Goal: Task Accomplishment & Management: Complete application form

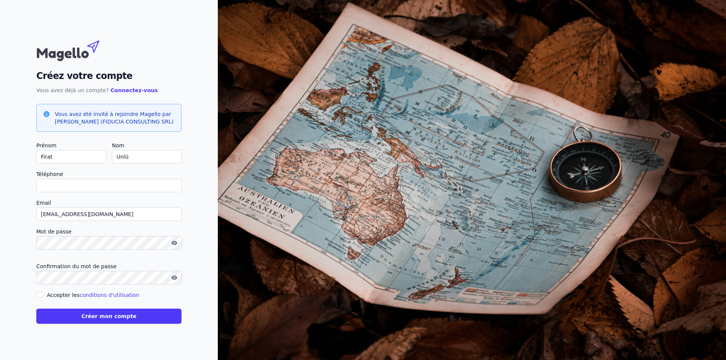
click at [79, 185] on input "Téléphone" at bounding box center [109, 186] width 146 height 14
type input "[PHONE_NUMBER]"
checkbox input "false"
click at [114, 203] on label "Email" at bounding box center [108, 202] width 145 height 9
click at [114, 208] on input "[EMAIL_ADDRESS][DOMAIN_NAME]" at bounding box center [109, 215] width 146 height 14
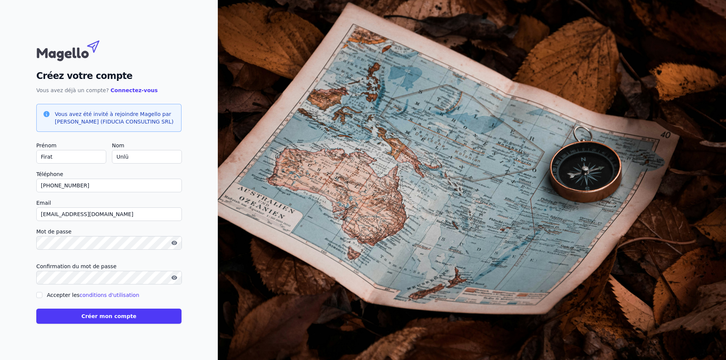
click at [40, 296] on input "Accepter les conditions d'utilisation" at bounding box center [39, 295] width 6 height 6
checkbox input "true"
click at [178, 279] on button "button" at bounding box center [174, 277] width 12 height 9
click at [174, 252] on div "Mot de passe" at bounding box center [108, 241] width 145 height 29
click at [177, 246] on button "button" at bounding box center [174, 243] width 12 height 9
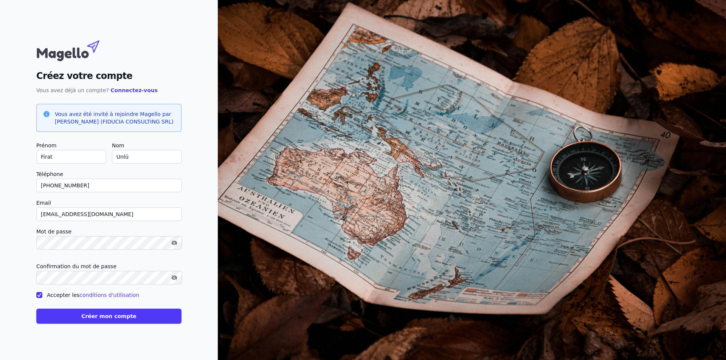
click at [86, 315] on button "Créer mon compte" at bounding box center [108, 316] width 145 height 15
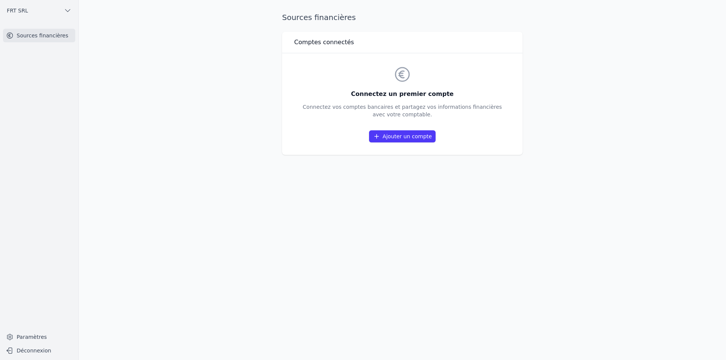
click at [410, 140] on link "Ajouter un compte" at bounding box center [402, 136] width 67 height 12
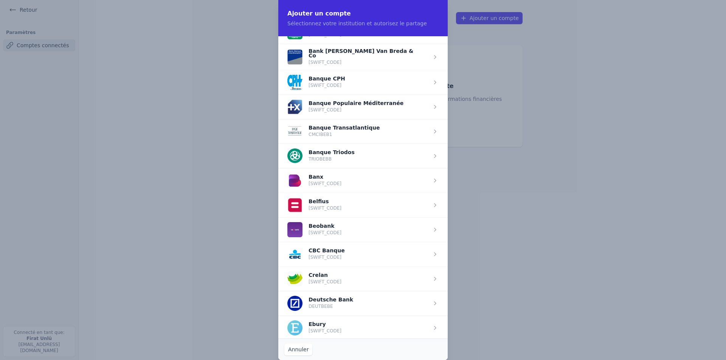
scroll to position [151, 0]
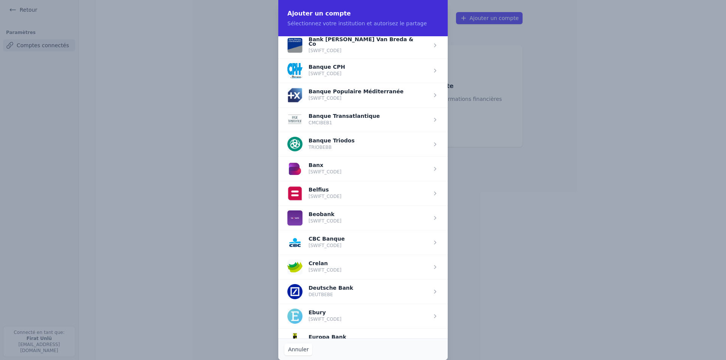
click at [325, 263] on span "button" at bounding box center [362, 267] width 169 height 25
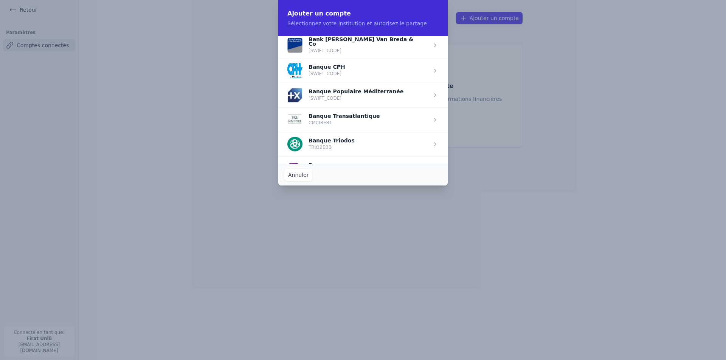
scroll to position [0, 0]
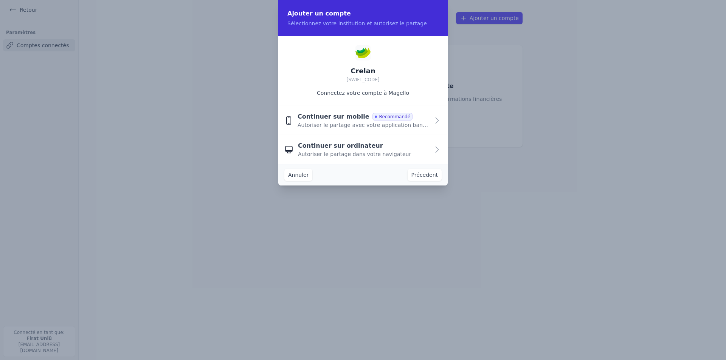
click at [368, 123] on span "Autoriser le partage avec votre application bancaire" at bounding box center [363, 125] width 132 height 8
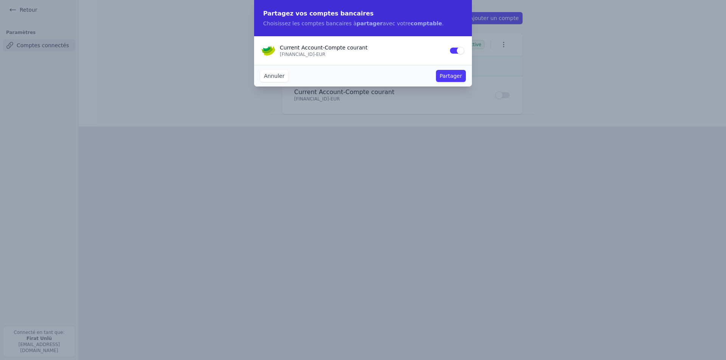
click at [449, 79] on button "Partager" at bounding box center [451, 76] width 30 height 12
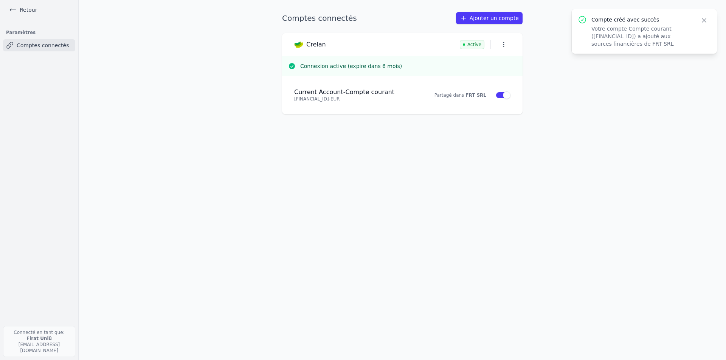
click at [506, 46] on icon "button" at bounding box center [504, 45] width 8 height 8
click at [548, 80] on div at bounding box center [363, 180] width 726 height 360
